Goal: Find specific page/section: Find specific page/section

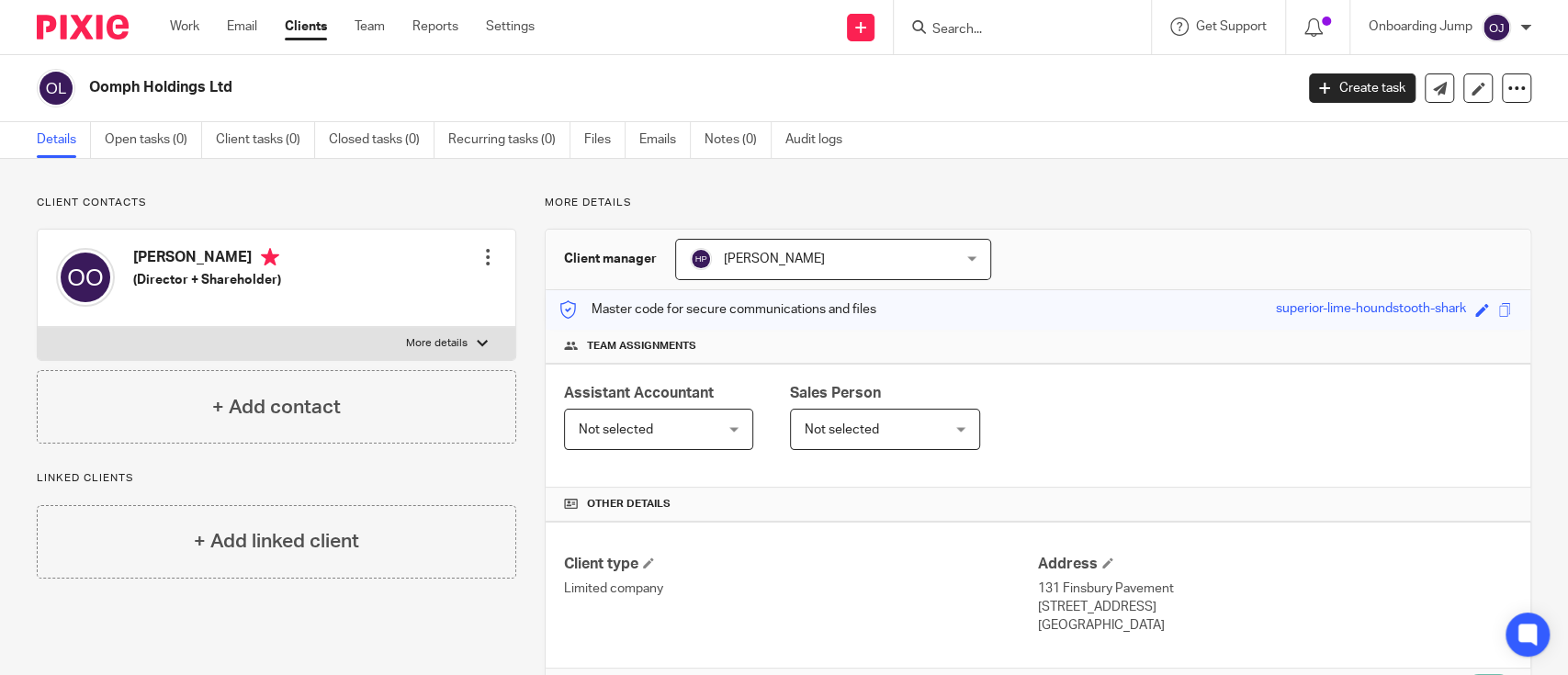
click at [962, 31] on input "Search" at bounding box center [1013, 30] width 166 height 17
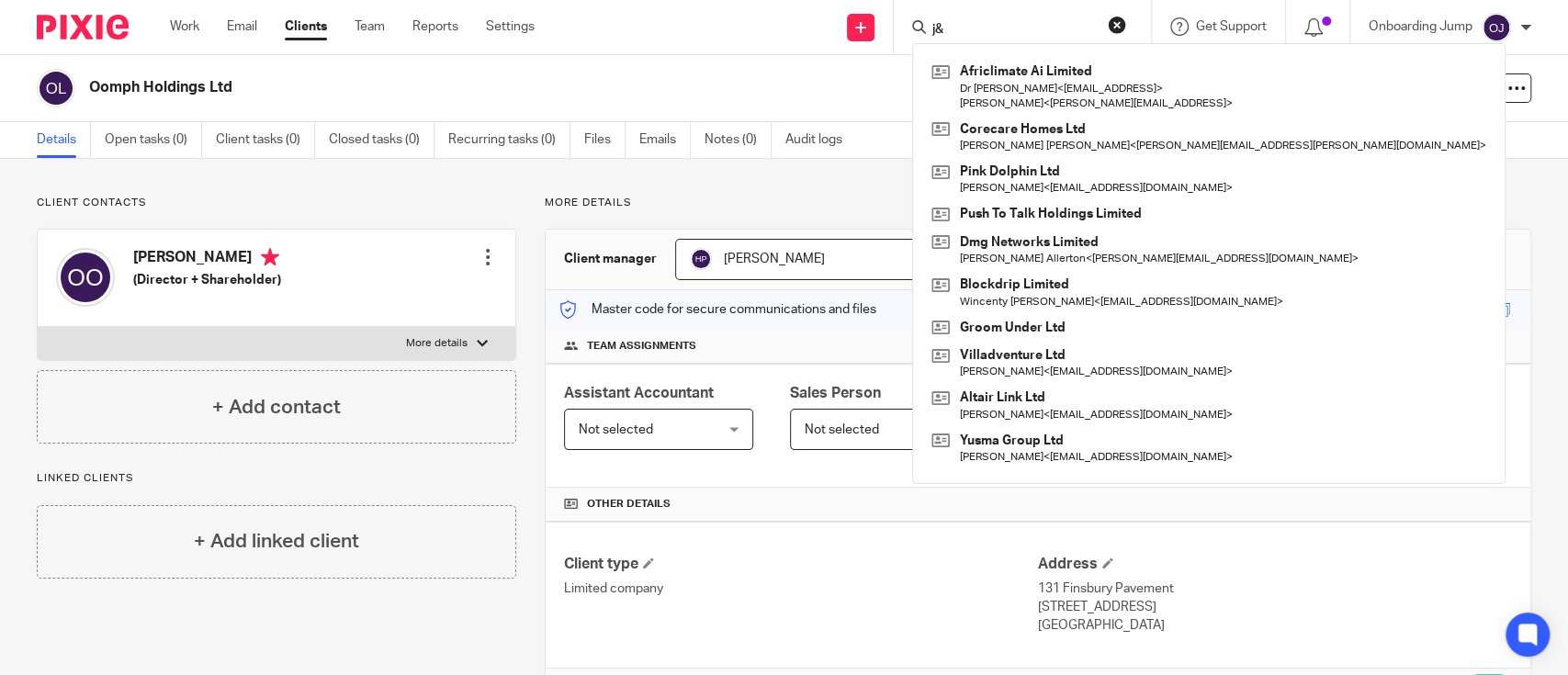
type input "j"
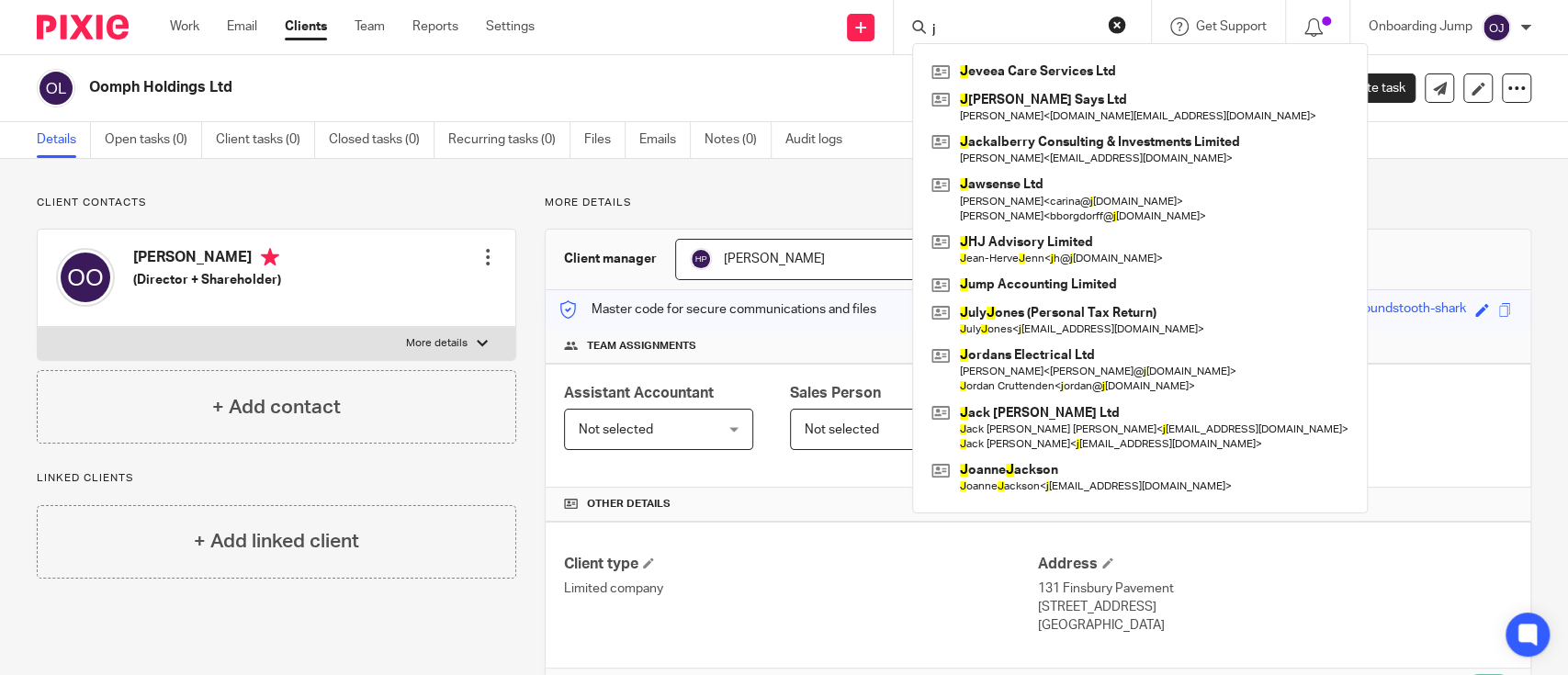
paste input "J & G ELECTRICAL SERVICES LIMITED"
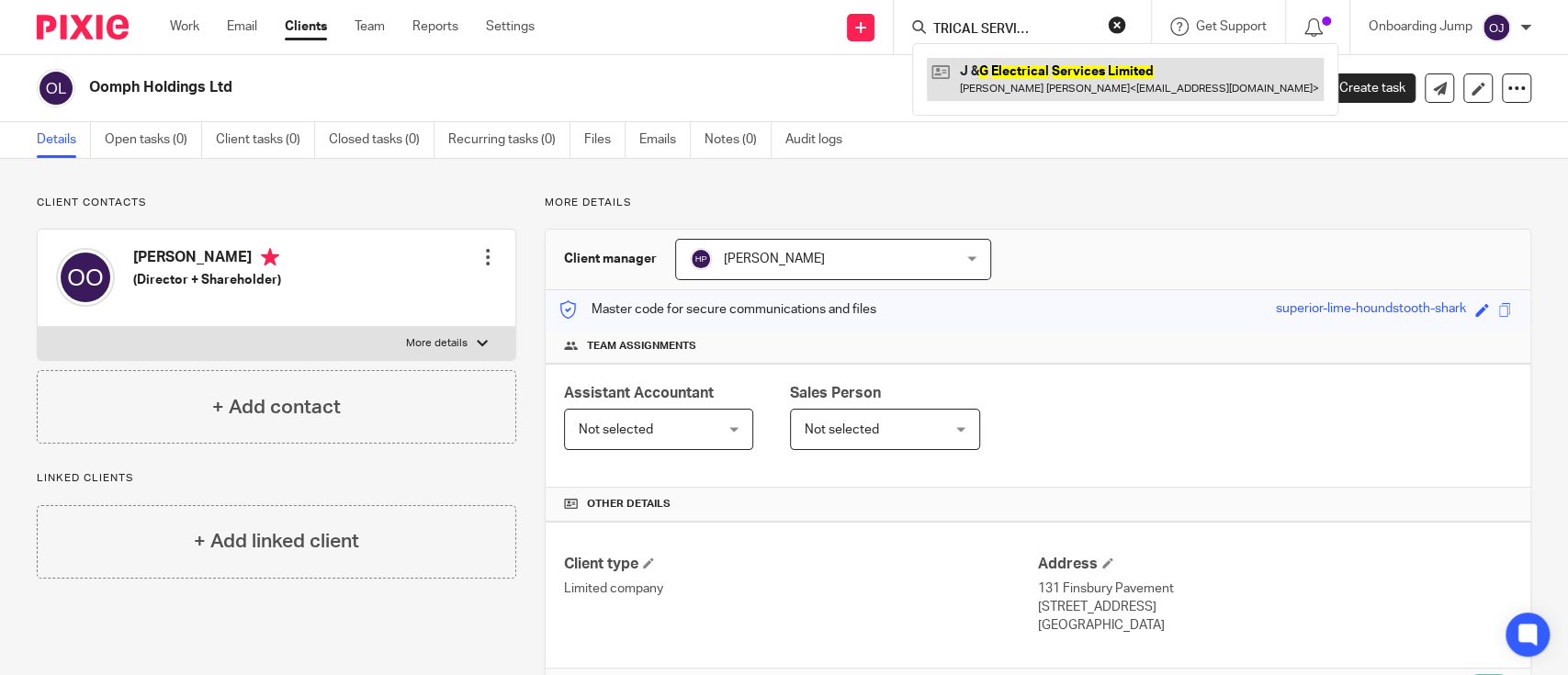
type input "J & G ELECTRICAL SERVICES LIMITED"
click at [1025, 72] on link at bounding box center [1125, 79] width 396 height 42
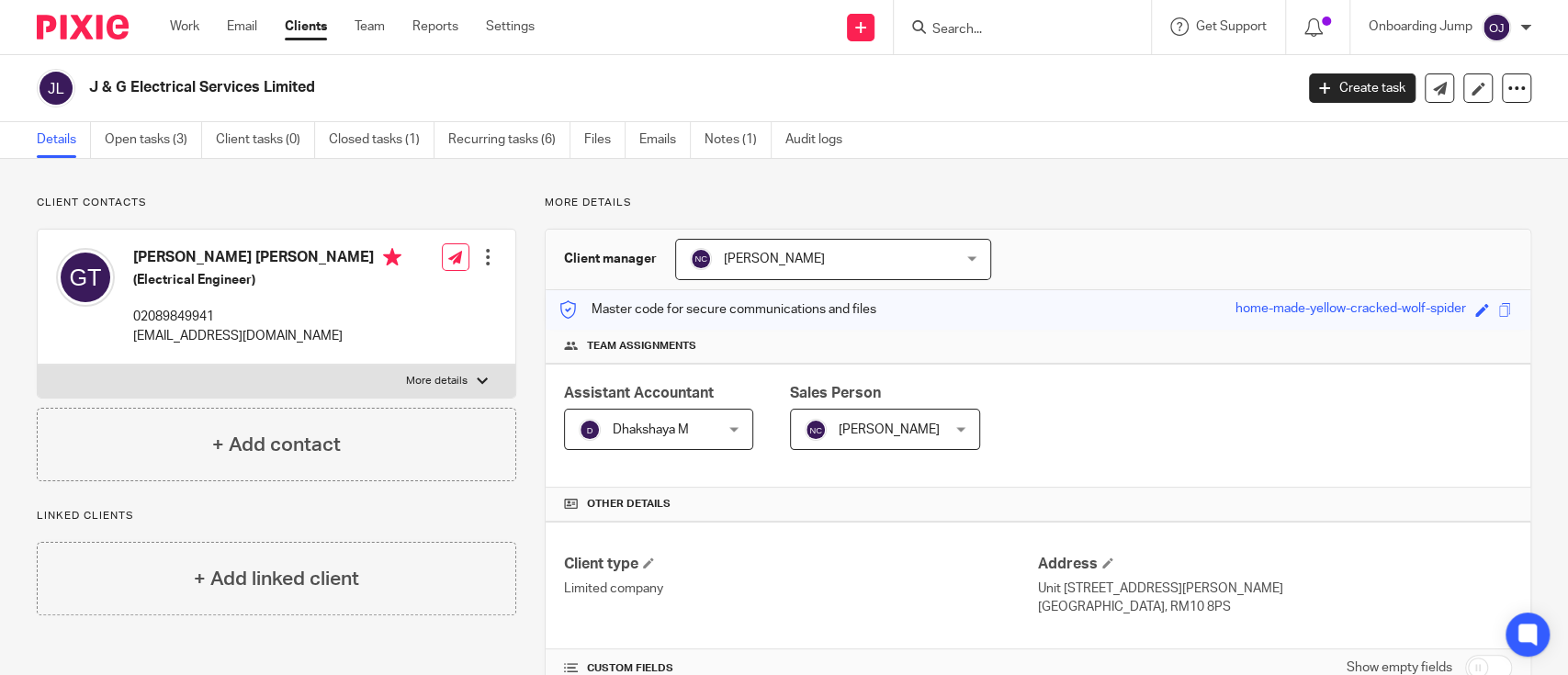
scroll to position [2, 0]
